Goal: Task Accomplishment & Management: Complete application form

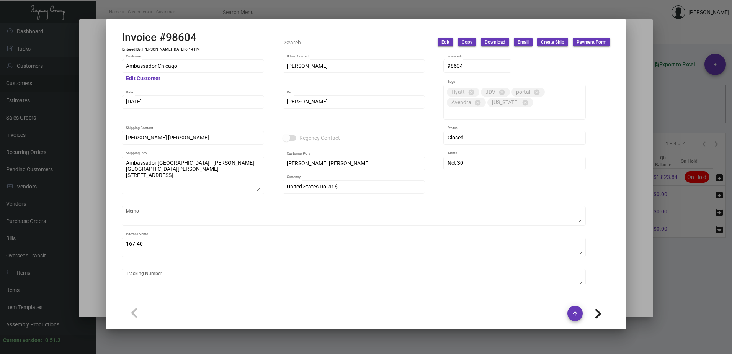
scroll to position [383, 0]
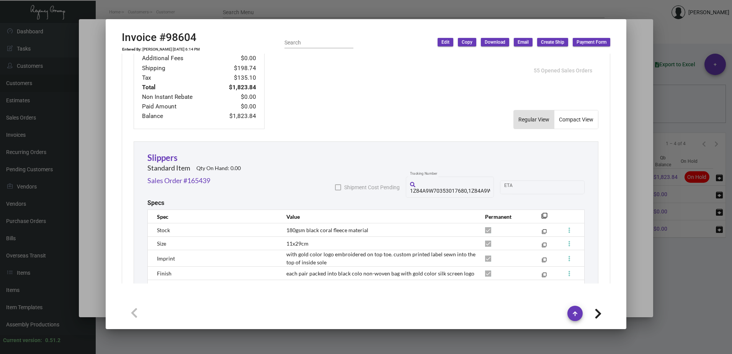
click at [172, 11] on div at bounding box center [366, 177] width 732 height 354
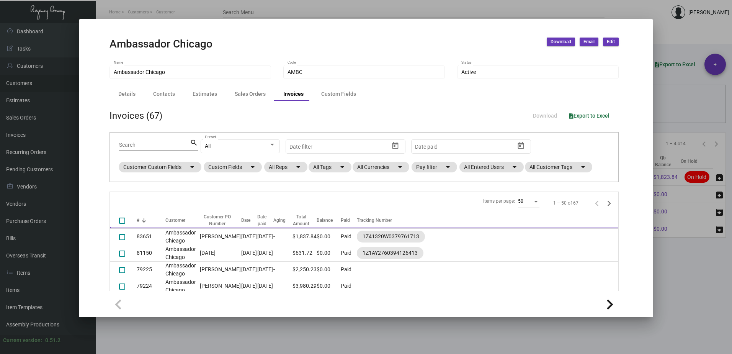
scroll to position [0, 0]
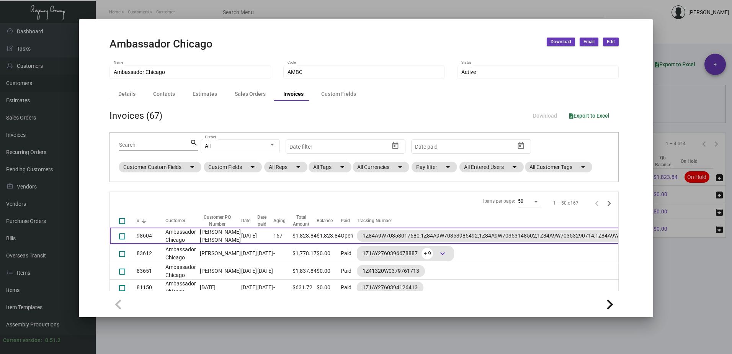
click at [211, 238] on td "[PERSON_NAME] [PERSON_NAME]" at bounding box center [218, 235] width 45 height 16
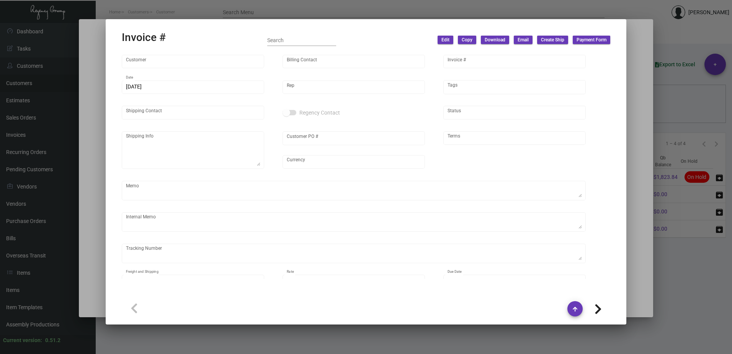
type input "Ambassador Chicago"
type input "[PERSON_NAME]"
type input "98604"
type input "[DATE]"
type input "[PERSON_NAME]"
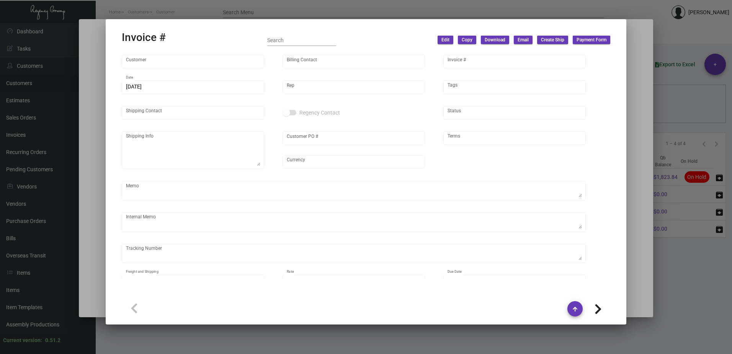
type input "[PERSON_NAME] [PERSON_NAME]"
type textarea "Ambassador [GEOGRAPHIC_DATA] - [PERSON_NAME][GEOGRAPHIC_DATA][PERSON_NAME] [STR…"
type input "[PERSON_NAME] [PERSON_NAME]"
type input "United States Dollar $"
type input "Net 30"
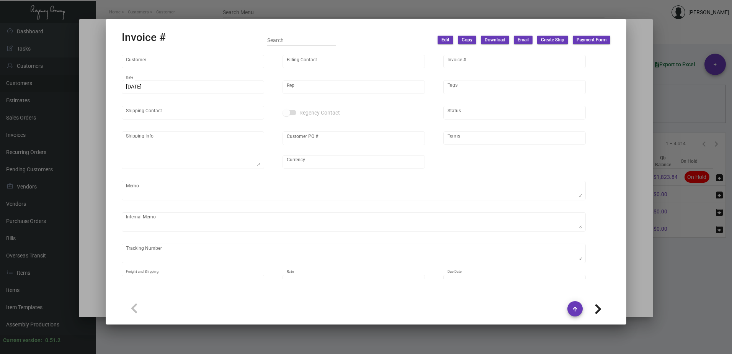
type textarea "167.40"
type input "$ 198.74"
type input "[DATE]"
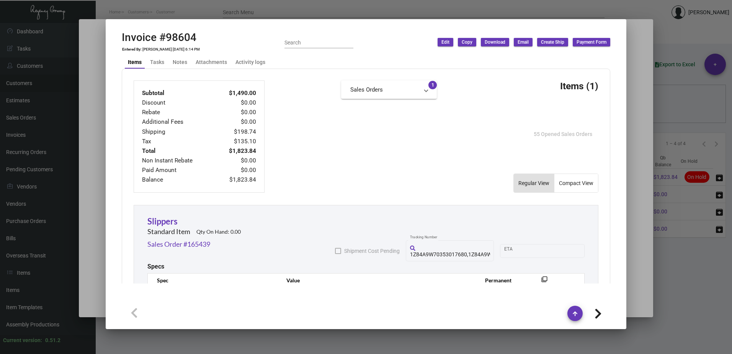
scroll to position [344, 0]
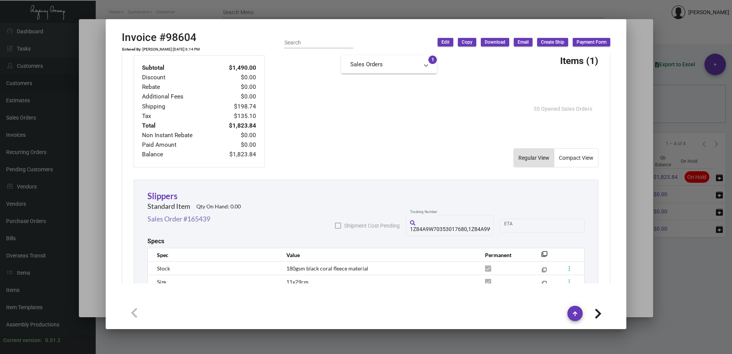
click at [198, 214] on link "Sales Order #165439" at bounding box center [178, 219] width 63 height 10
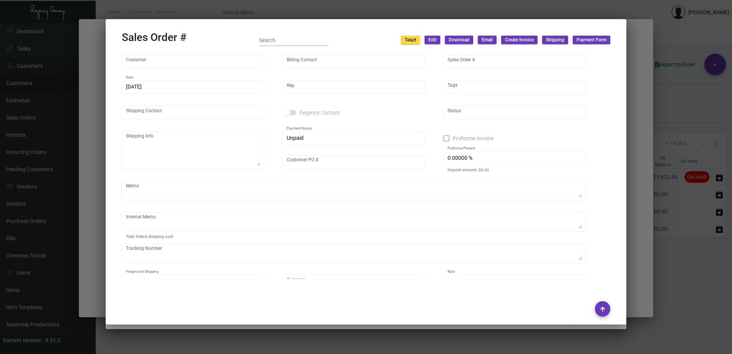
type input "Ambassador Chicago"
type input "[PERSON_NAME]"
type input "165439"
type input "[DATE]"
type input "[PERSON_NAME]"
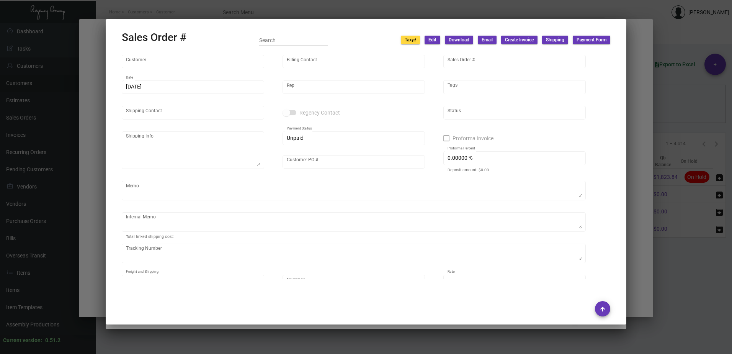
type input "[PERSON_NAME] [PERSON_NAME]"
type textarea "Ambassador [GEOGRAPHIC_DATA] - [PERSON_NAME][GEOGRAPHIC_DATA][PERSON_NAME] [STR…"
type input "[PERSON_NAME] [PERSON_NAME]"
type textarea "167.40"
type input "United States Dollar $"
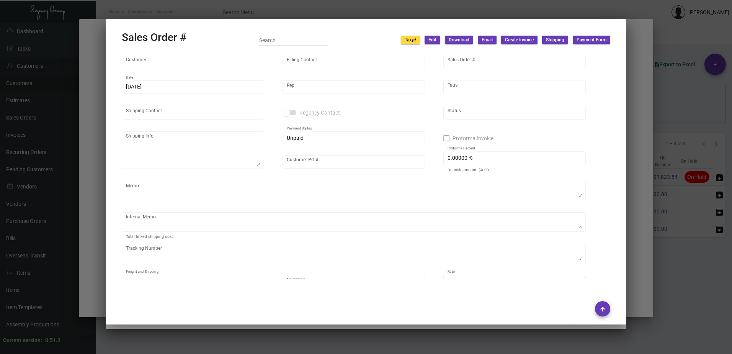
type input "$ 198.74"
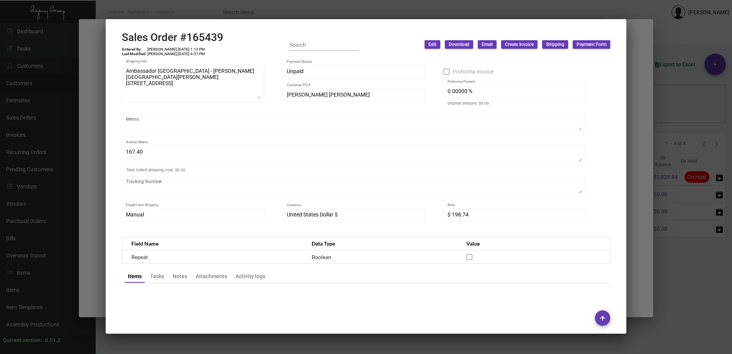
scroll to position [0, 0]
